Goal: Information Seeking & Learning: Learn about a topic

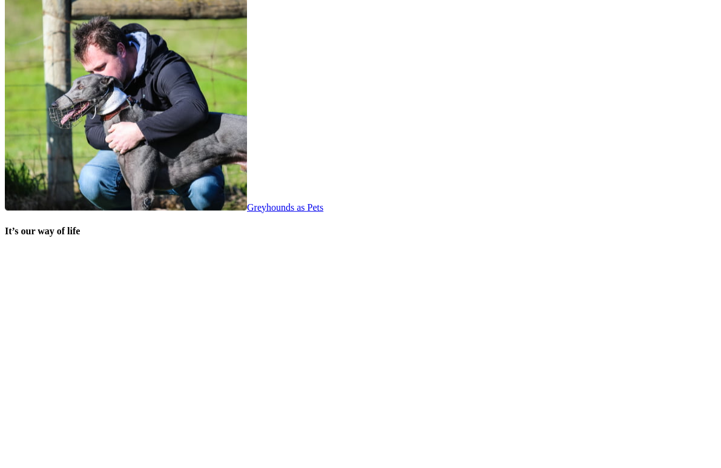
scroll to position [2322, 0]
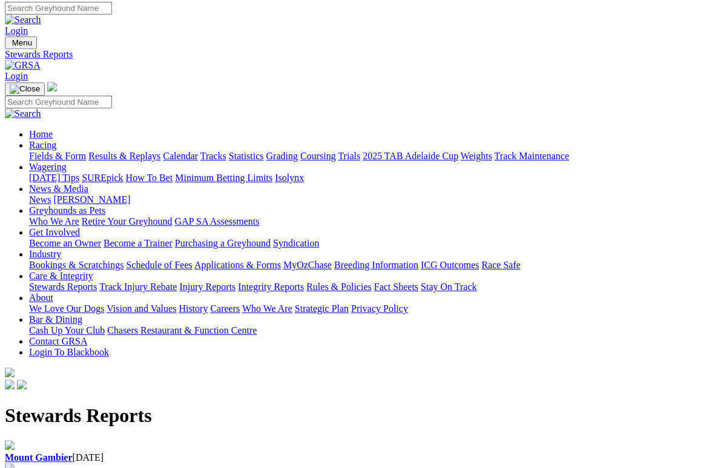
scroll to position [3, 0]
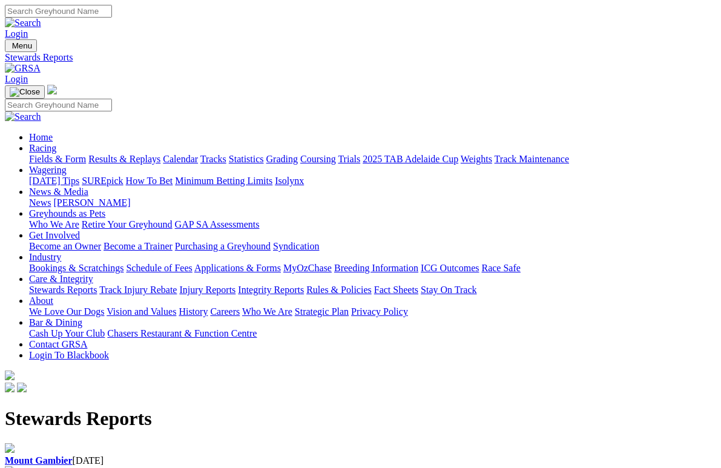
scroll to position [16, 0]
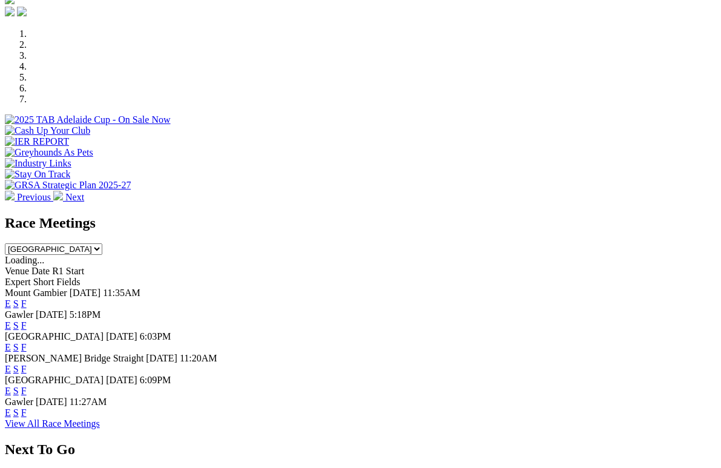
scroll to position [354, 0]
click at [27, 320] on link "F" at bounding box center [23, 325] width 5 height 10
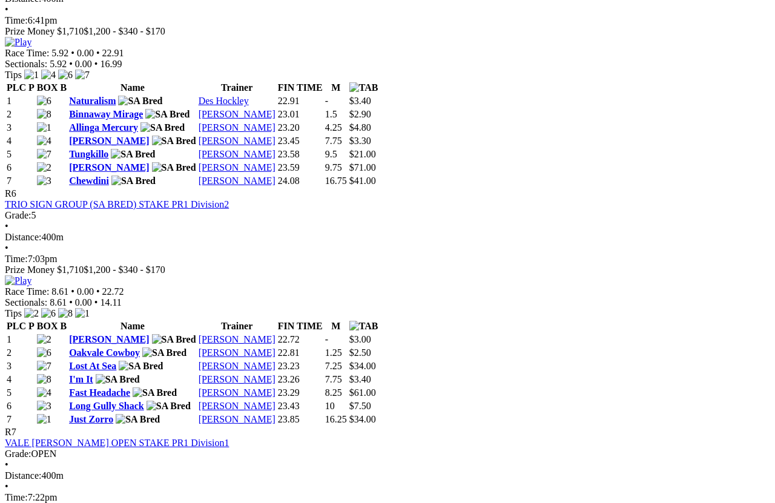
scroll to position [1504, 0]
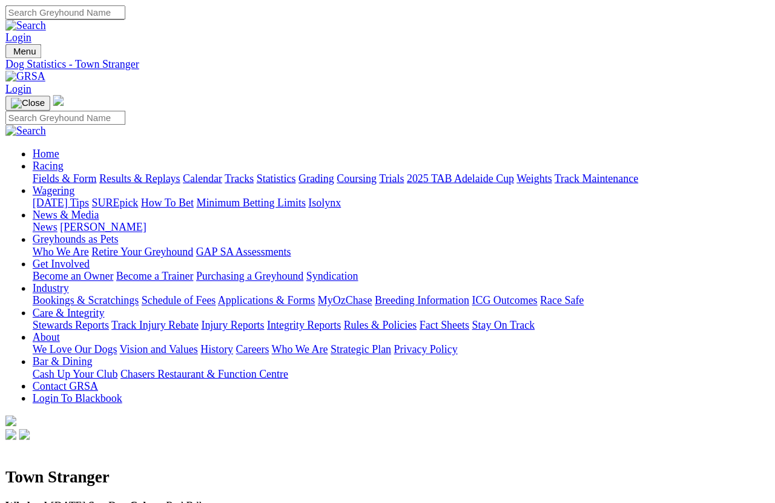
scroll to position [8, 0]
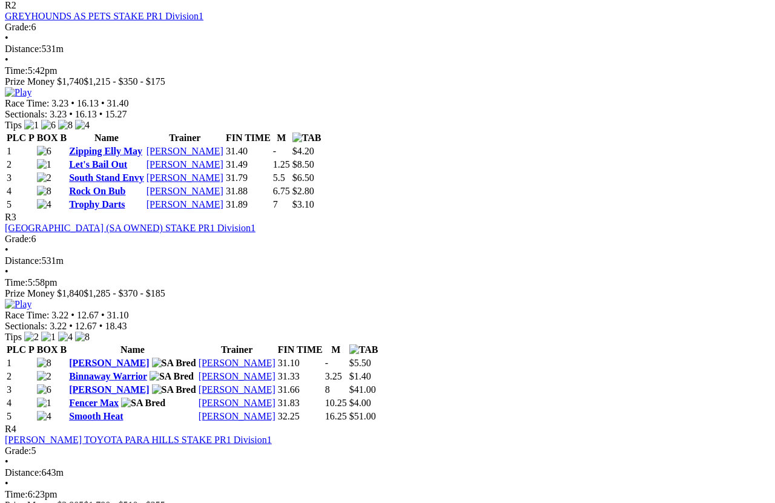
scroll to position [819, 0]
